Goal: Book appointment/travel/reservation

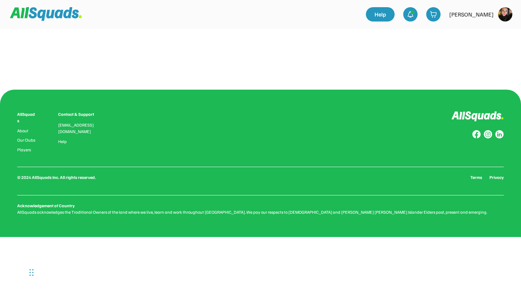
click at [210, 65] on div "0.0 (0 reviews) Add to favourites Squad Types Offered: Group Lesson Private Les…" at bounding box center [261, 57] width 460 height 57
click at [504, 17] on img at bounding box center [505, 14] width 14 height 14
click at [430, 15] on img at bounding box center [433, 14] width 7 height 7
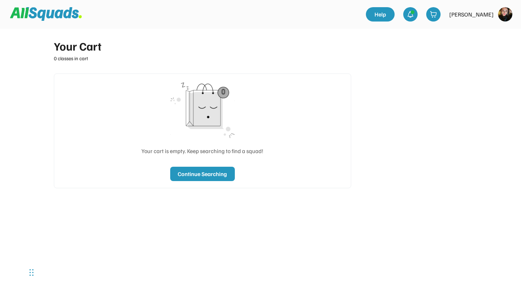
click at [506, 15] on img at bounding box center [505, 14] width 14 height 14
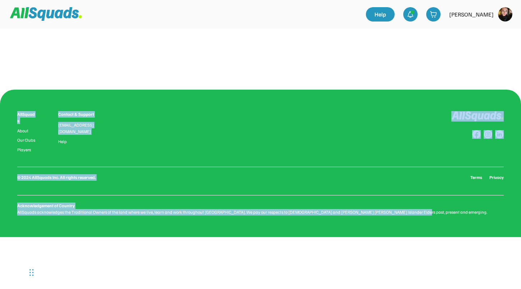
drag, startPoint x: 381, startPoint y: 66, endPoint x: 296, endPoint y: 299, distance: 248.3
click at [296, 289] on html "0.0 (0 reviews) Add to favourites Squad Types Offered: Group Lesson Private Les…" at bounding box center [260, 144] width 521 height 289
click at [314, 85] on div "0.0 (0 reviews) Add to favourites Squad Types Offered: Group Lesson Private Les…" at bounding box center [261, 57] width 460 height 57
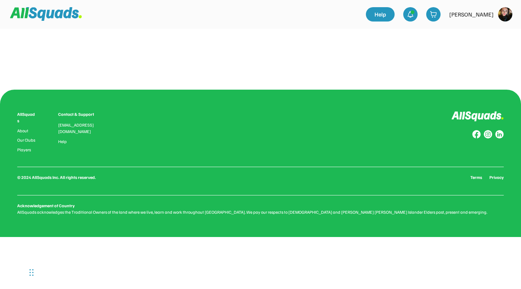
click at [29, 114] on div "AllSquads" at bounding box center [26, 117] width 19 height 13
click at [24, 138] on link "Our Clubs" at bounding box center [26, 140] width 19 height 5
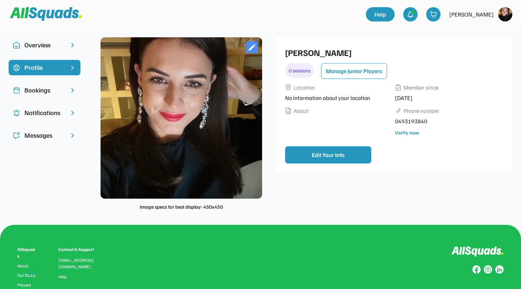
click at [39, 88] on div "Bookings" at bounding box center [44, 90] width 40 height 10
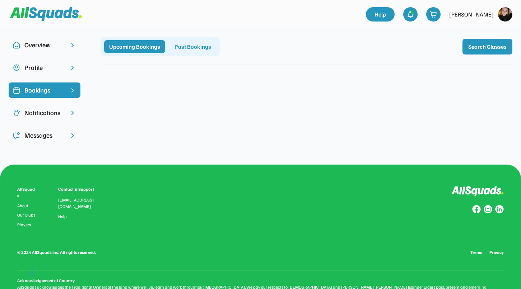
click at [42, 43] on div "Overview" at bounding box center [44, 45] width 40 height 10
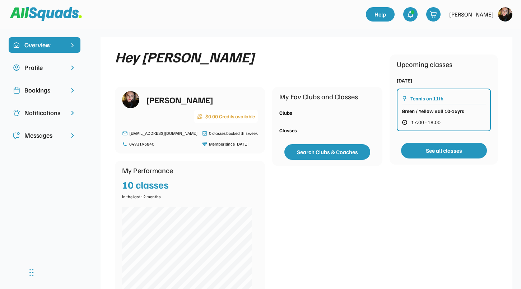
scroll to position [0, 0]
click at [74, 90] on img at bounding box center [72, 90] width 7 height 7
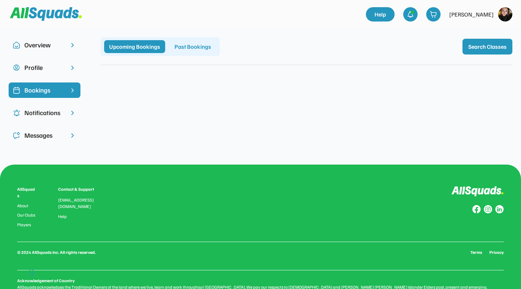
click at [134, 50] on div "Upcoming Bookings" at bounding box center [134, 46] width 61 height 13
click at [77, 112] on div "Notifications" at bounding box center [45, 112] width 72 height 15
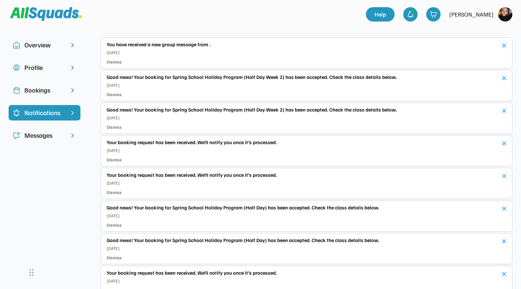
click at [73, 44] on img at bounding box center [72, 45] width 7 height 7
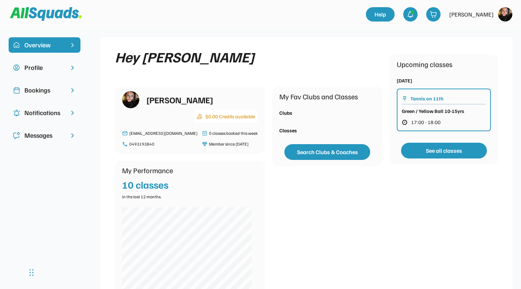
click at [32, 18] on img at bounding box center [46, 14] width 72 height 14
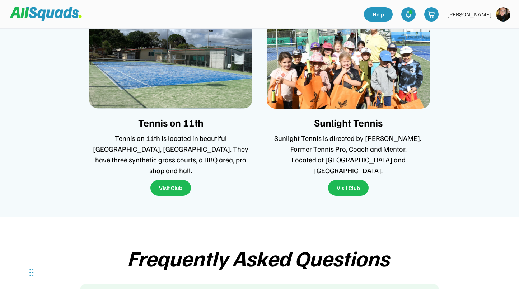
scroll to position [1525, 0]
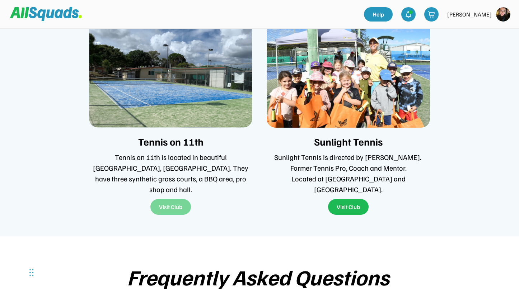
click at [174, 199] on button "Visit Club" at bounding box center [170, 207] width 41 height 16
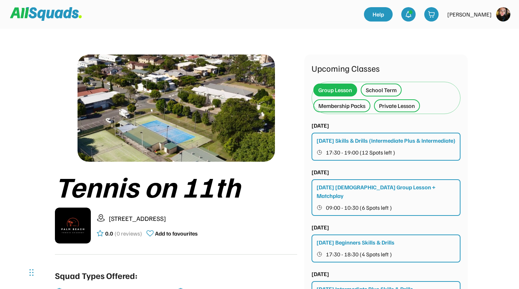
click at [382, 93] on div "School Term" at bounding box center [381, 90] width 31 height 9
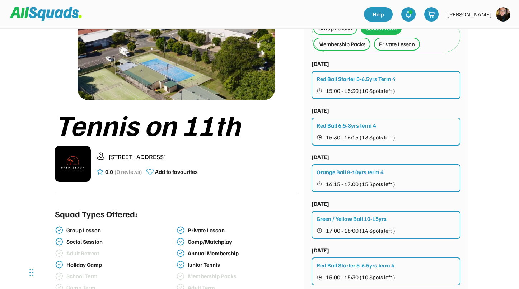
scroll to position [59, 0]
